Goal: Task Accomplishment & Management: Use online tool/utility

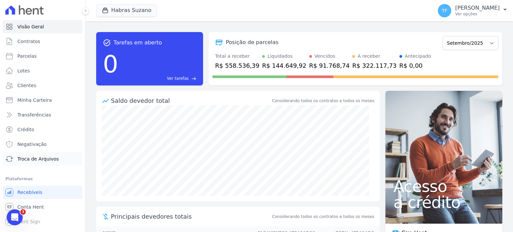
click at [36, 157] on span "Troca de Arquivos" at bounding box center [37, 159] width 41 height 7
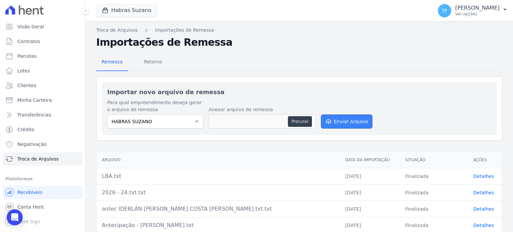
click at [339, 122] on button "Enviar Arquivo" at bounding box center [346, 122] width 51 height 14
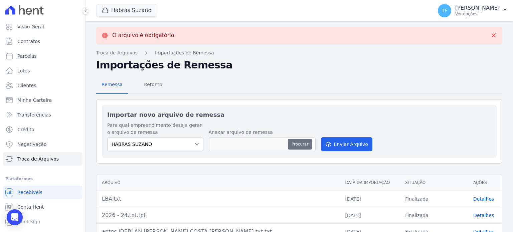
click at [295, 140] on button "Procurar" at bounding box center [300, 144] width 24 height 11
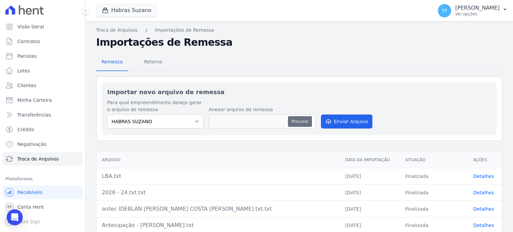
type input "suza.txt"
click at [341, 121] on button "Enviar Arquivo" at bounding box center [346, 122] width 51 height 14
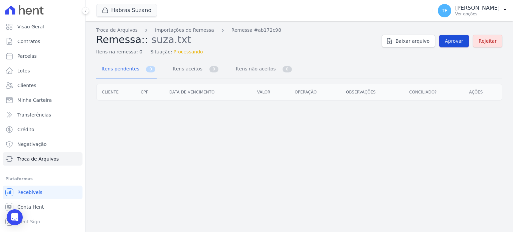
click at [455, 38] on span "Aprovar" at bounding box center [454, 41] width 18 height 7
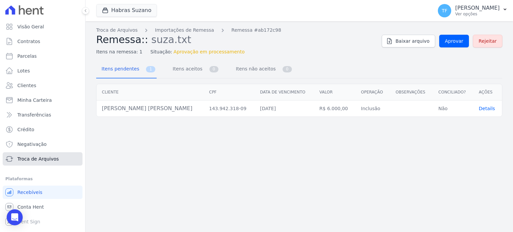
click at [38, 160] on span "Troca de Arquivos" at bounding box center [37, 159] width 41 height 7
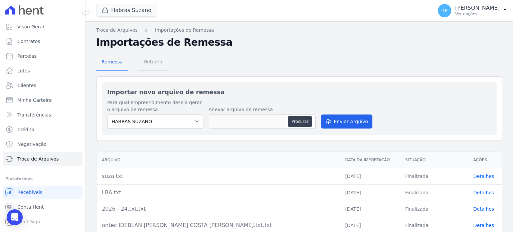
click at [153, 63] on span "Retorno" at bounding box center [153, 61] width 26 height 13
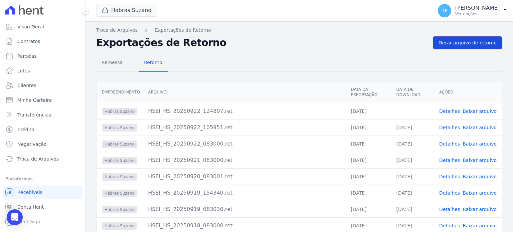
click at [461, 41] on span "Gerar arquivo de retorno" at bounding box center [467, 42] width 58 height 7
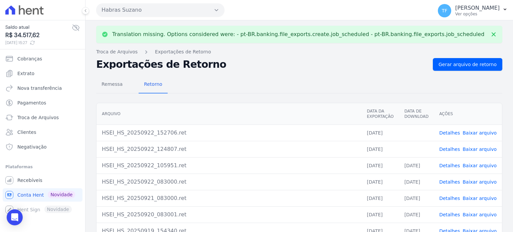
click at [455, 131] on link "Detalhes" at bounding box center [449, 132] width 21 height 5
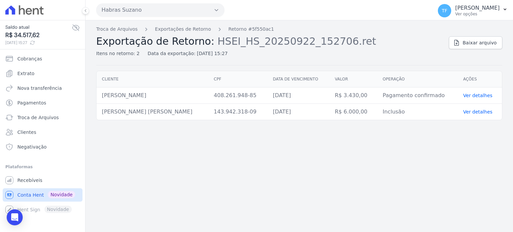
click at [37, 195] on span "Conta Hent" at bounding box center [30, 195] width 26 height 7
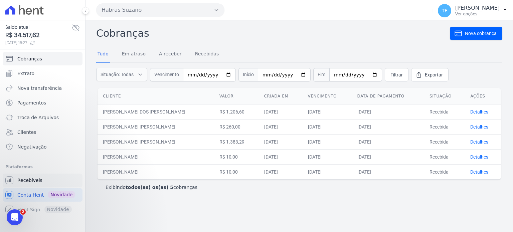
click at [35, 183] on span "Recebíveis" at bounding box center [29, 180] width 25 height 7
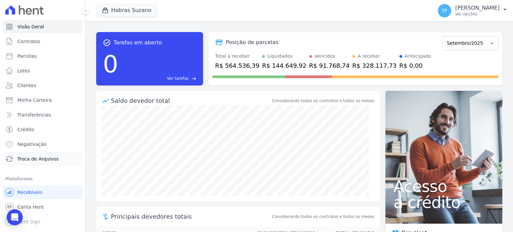
click at [43, 162] on link "Troca de Arquivos" at bounding box center [43, 158] width 80 height 13
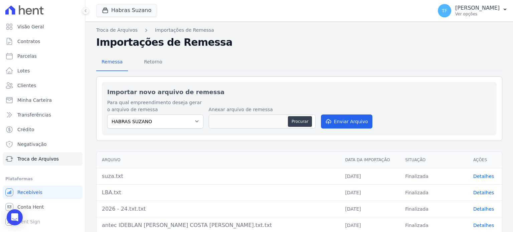
click at [480, 178] on link "Detalhes" at bounding box center [483, 176] width 21 height 5
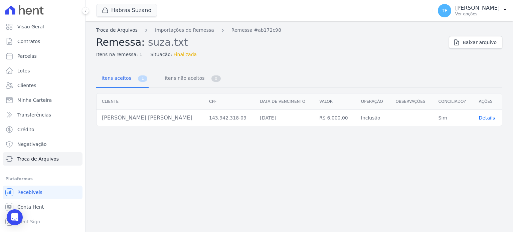
click at [134, 28] on link "Troca de Arquivos" at bounding box center [116, 30] width 41 height 7
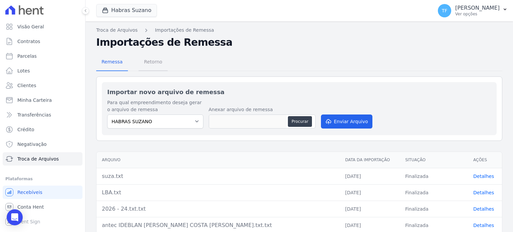
click at [150, 67] on span "Retorno" at bounding box center [153, 61] width 26 height 13
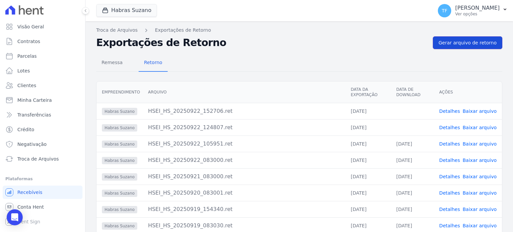
click at [461, 42] on span "Gerar arquivo de retorno" at bounding box center [467, 42] width 58 height 7
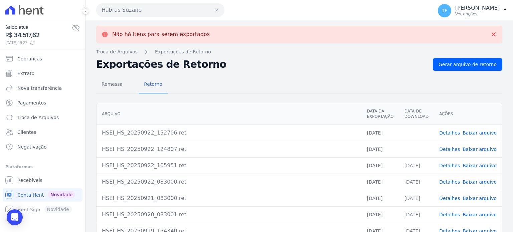
click at [217, 94] on div "Remessa Retorno [GEOGRAPHIC_DATA] Data da Exportação Data de Download Ações HSE…" at bounding box center [299, 191] width 406 height 241
click at [453, 145] on td "Detalhes Baixar arquivo" at bounding box center [468, 149] width 68 height 16
click at [453, 147] on link "Detalhes" at bounding box center [449, 149] width 21 height 5
click at [444, 132] on link "Detalhes" at bounding box center [449, 132] width 21 height 5
click at [479, 131] on link "Baixar arquivo" at bounding box center [479, 132] width 34 height 5
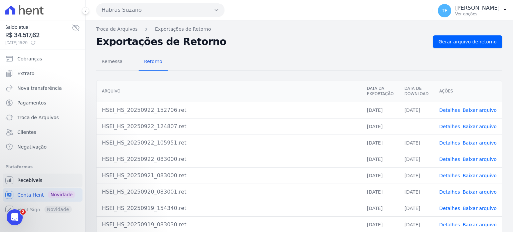
click at [38, 178] on span "Recebíveis" at bounding box center [29, 180] width 25 height 7
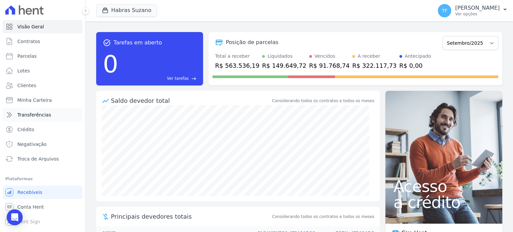
click at [27, 116] on span "Transferências" at bounding box center [34, 114] width 34 height 7
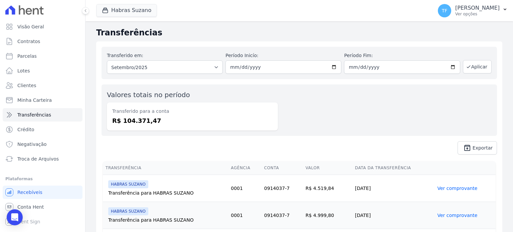
drag, startPoint x: 154, startPoint y: 119, endPoint x: 120, endPoint y: 120, distance: 34.1
click at [120, 120] on dd "R$ 104.371,47" at bounding box center [192, 120] width 160 height 9
copy dd "104.371,47"
drag, startPoint x: 343, startPoint y: 127, endPoint x: 298, endPoint y: 113, distance: 47.2
click at [343, 127] on div "Valores totais no período Transferido para a conta R$ 104.371,47" at bounding box center [298, 109] width 395 height 51
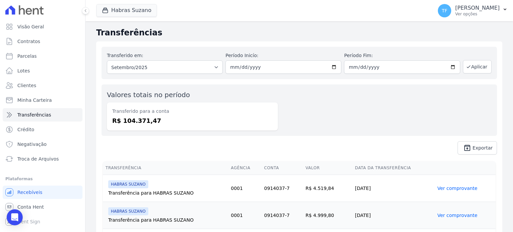
click at [35, 13] on icon at bounding box center [24, 9] width 38 height 9
click at [32, 202] on link "Conta Hent" at bounding box center [43, 206] width 80 height 13
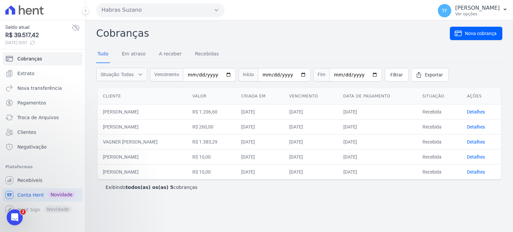
drag, startPoint x: 38, startPoint y: 36, endPoint x: 15, endPoint y: 33, distance: 23.6
click at [15, 33] on span "R$ 39.517,42" at bounding box center [38, 35] width 66 height 9
copy span "39.517,42"
click at [41, 175] on link "Recebíveis" at bounding box center [43, 180] width 80 height 13
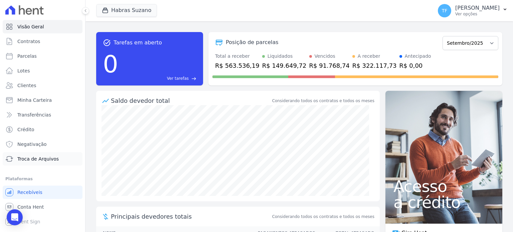
click at [40, 161] on span "Troca de Arquivos" at bounding box center [37, 159] width 41 height 7
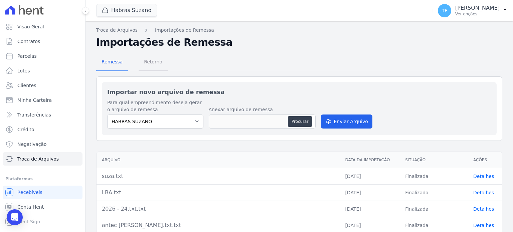
click at [157, 59] on span "Retorno" at bounding box center [153, 61] width 26 height 13
